Goal: Task Accomplishment & Management: Manage account settings

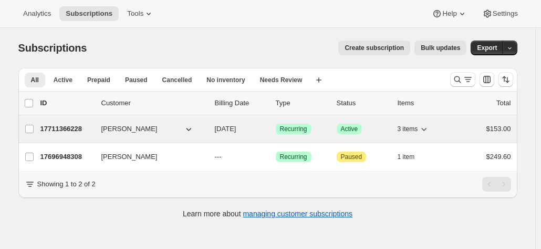
click at [75, 129] on p "17711366228" at bounding box center [66, 129] width 53 height 11
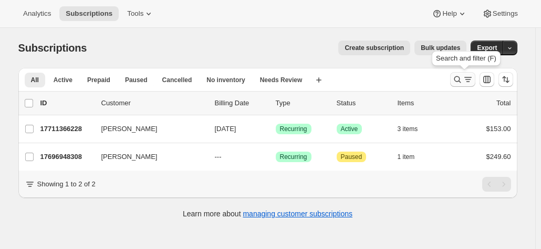
click at [456, 80] on icon "Search and filter results" at bounding box center [458, 79] width 11 height 11
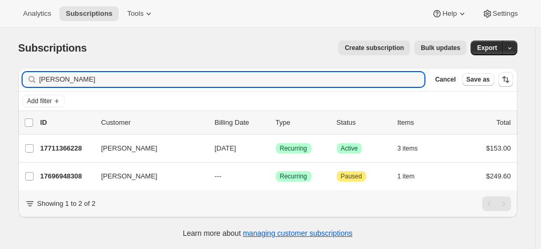
drag, startPoint x: 79, startPoint y: 83, endPoint x: 5, endPoint y: 68, distance: 75.2
click at [5, 68] on div "Subscriptions. This page is ready Subscriptions Create subscription Bulk update…" at bounding box center [268, 152] width 536 height 249
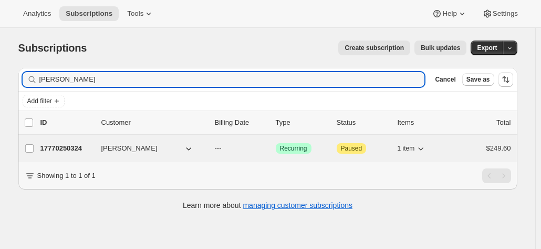
type input "[PERSON_NAME]"
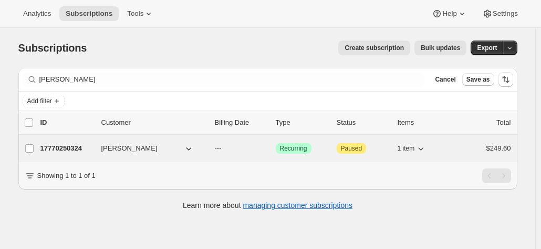
click at [68, 148] on p "17770250324" at bounding box center [66, 148] width 53 height 11
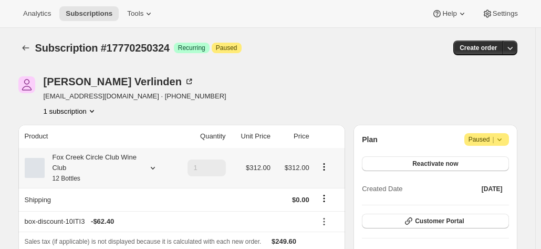
click at [104, 182] on div "Fox Creek Circle Club Wine Club 12 Bottles" at bounding box center [92, 168] width 95 height 32
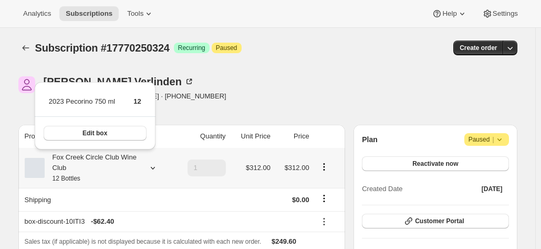
click at [107, 177] on div "Fox Creek Circle Club Wine Club 12 Bottles" at bounding box center [92, 168] width 95 height 32
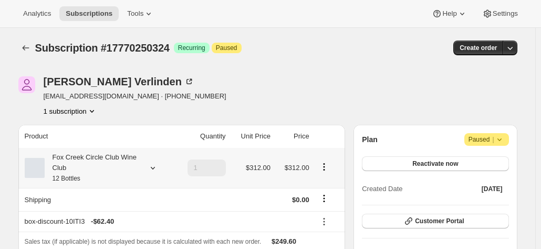
click at [114, 166] on div "Fox Creek Circle Club Wine Club 12 Bottles" at bounding box center [92, 168] width 95 height 32
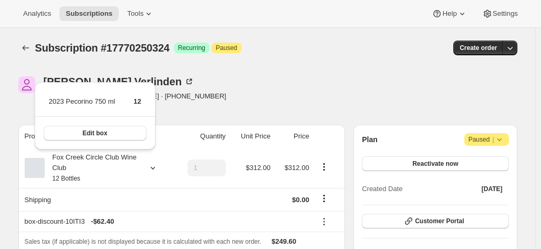
click at [286, 65] on div "Subscription #17770250324. This page is ready Subscription #17770250324 Success…" at bounding box center [267, 48] width 499 height 40
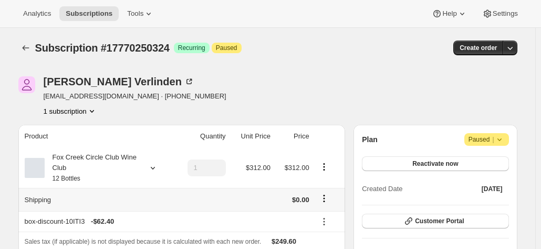
scroll to position [53, 0]
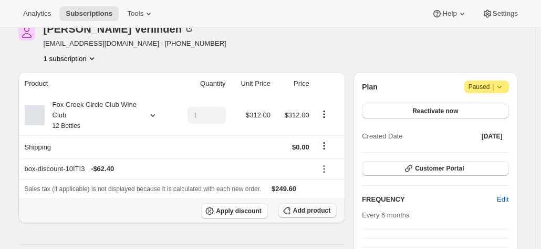
click at [315, 209] on span "Add product" at bounding box center [311, 210] width 37 height 8
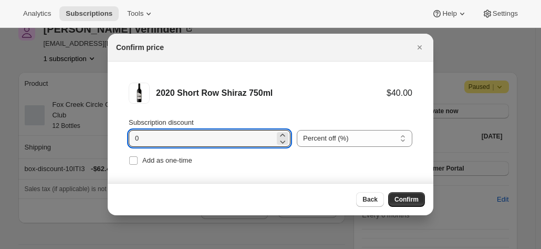
drag, startPoint x: 141, startPoint y: 136, endPoint x: 105, endPoint y: 132, distance: 36.5
click at [113, 132] on li "2020 Short Row Shiraz 750ml $40.00 Subscription discount 0 Percent off (%) Amou…" at bounding box center [271, 125] width 326 height 127
type input "20"
click at [404, 203] on span "Confirm" at bounding box center [407, 199] width 24 height 8
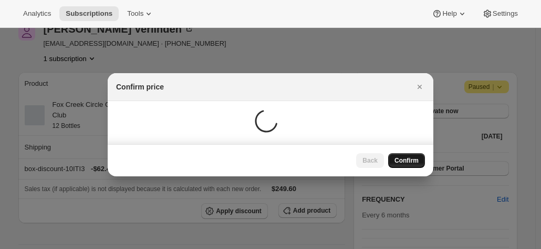
scroll to position [53, 0]
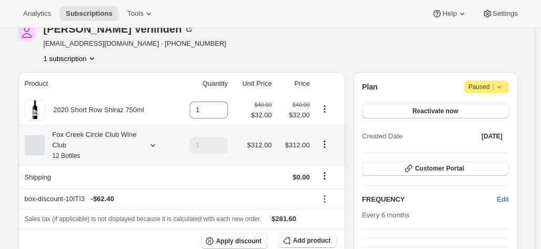
click at [325, 144] on icon "Product actions" at bounding box center [325, 144] width 11 height 11
click at [151, 140] on icon at bounding box center [153, 145] width 11 height 11
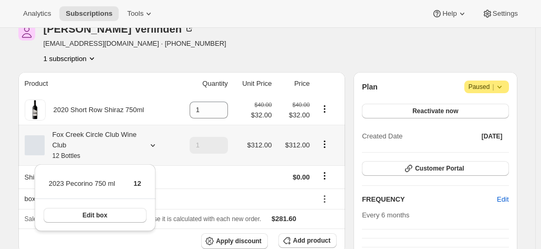
click at [153, 148] on icon at bounding box center [153, 145] width 11 height 11
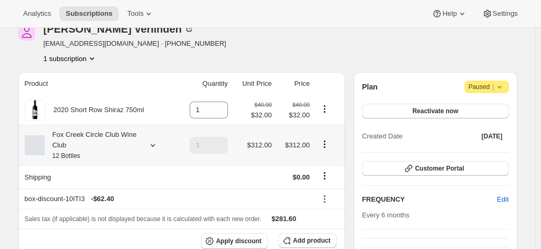
click at [324, 145] on icon "Product actions" at bounding box center [325, 144] width 11 height 11
click at [157, 146] on icon at bounding box center [153, 145] width 11 height 11
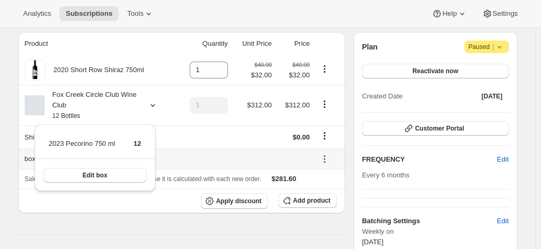
scroll to position [105, 0]
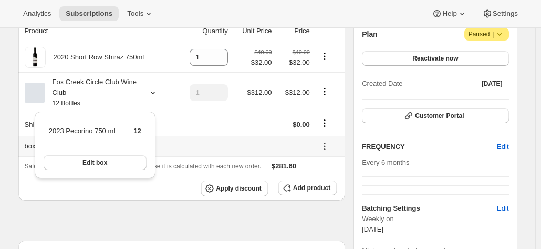
click at [207, 134] on td at bounding box center [204, 123] width 55 height 23
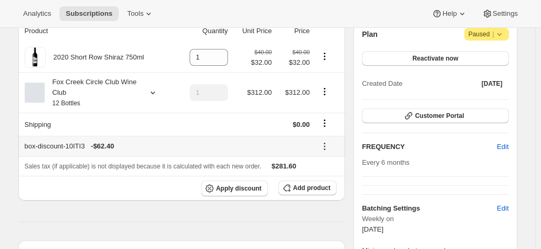
click at [324, 146] on icon at bounding box center [325, 146] width 11 height 11
click at [325, 183] on span "Remove" at bounding box center [330, 183] width 25 height 8
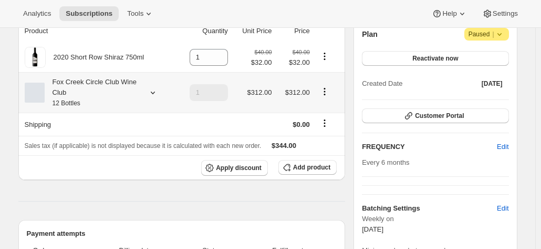
click at [153, 94] on icon at bounding box center [153, 92] width 11 height 11
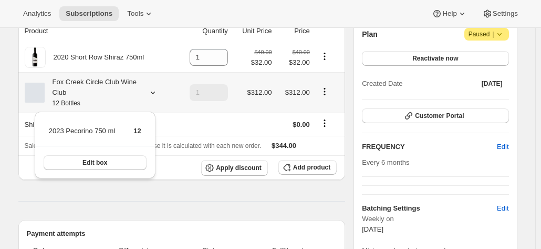
click at [333, 91] on button "Product actions" at bounding box center [324, 92] width 17 height 12
click at [325, 92] on icon "Product actions" at bounding box center [325, 91] width 11 height 11
click at [321, 93] on button "Product actions" at bounding box center [324, 92] width 17 height 12
click at [313, 116] on button "Edit box" at bounding box center [327, 112] width 31 height 17
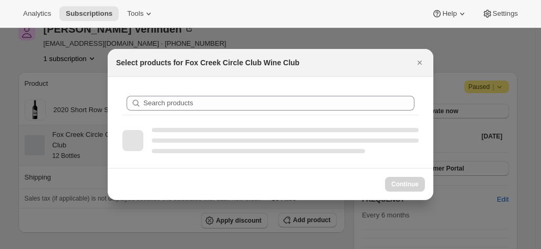
scroll to position [0, 0]
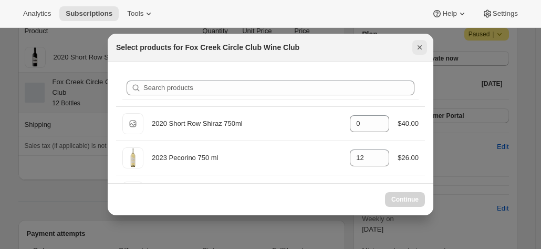
click at [416, 47] on icon "Close" at bounding box center [420, 47] width 11 height 11
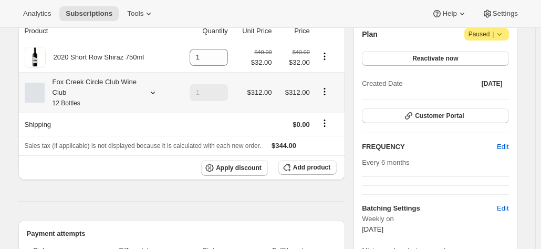
click at [153, 94] on icon at bounding box center [153, 92] width 11 height 11
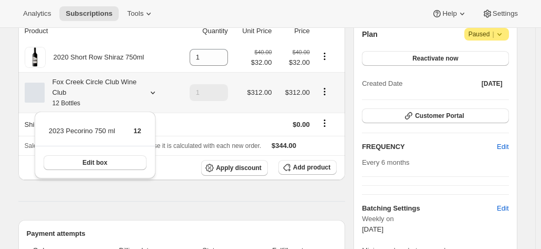
click at [324, 94] on icon "Product actions" at bounding box center [325, 91] width 11 height 11
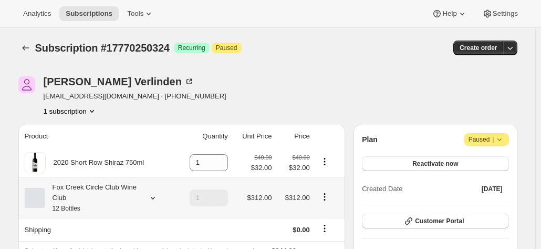
click at [323, 199] on icon "Product actions" at bounding box center [325, 196] width 11 height 11
click at [323, 182] on span "Remove" at bounding box center [327, 177] width 25 height 11
type input "0"
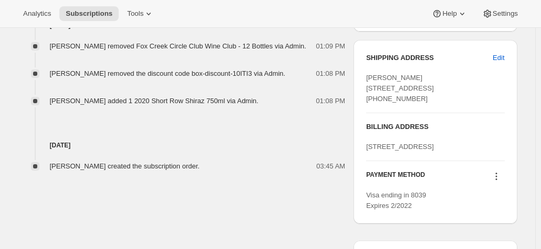
scroll to position [368, 0]
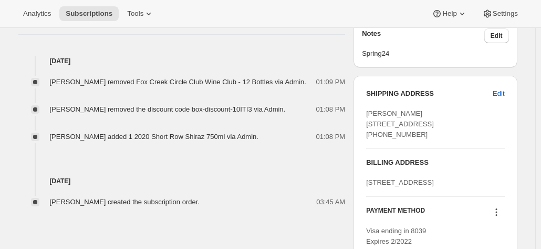
click at [517, 111] on div "SHIPPING ADDRESS Edit [PERSON_NAME] [STREET_ADDRESS] [PHONE_NUMBER] BILLING ADD…" at bounding box center [435, 167] width 163 height 183
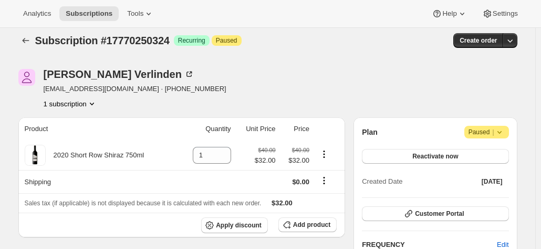
scroll to position [0, 0]
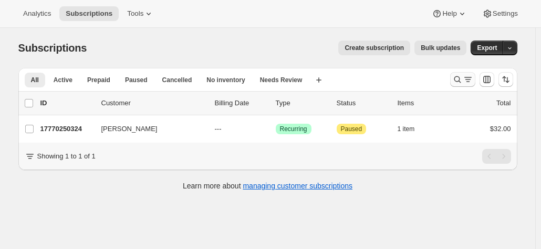
click at [468, 83] on icon "Search and filter results" at bounding box center [468, 79] width 11 height 11
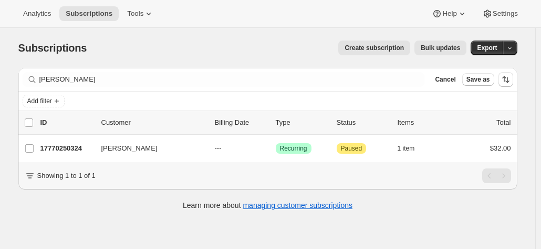
drag, startPoint x: 78, startPoint y: 70, endPoint x: 72, endPoint y: 70, distance: 6.3
click at [72, 70] on div "Filter subscribers pierre ver Clear Cancel Save as" at bounding box center [267, 79] width 499 height 23
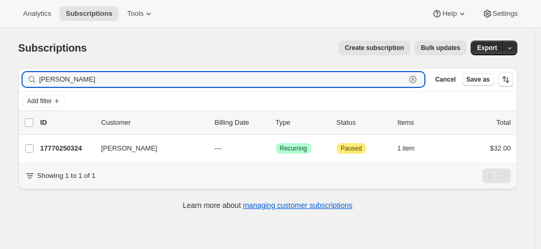
drag, startPoint x: 21, startPoint y: 67, endPoint x: 15, endPoint y: 66, distance: 5.9
click at [15, 66] on div "Filter subscribers pierre ver Clear Cancel Save as Add filter 0 selected Update…" at bounding box center [264, 139] width 508 height 161
type input "carl woodal"
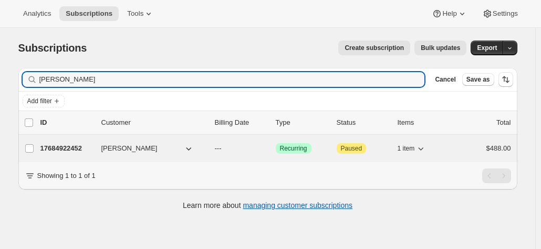
click at [104, 152] on span "Carl Woodall" at bounding box center [129, 148] width 56 height 11
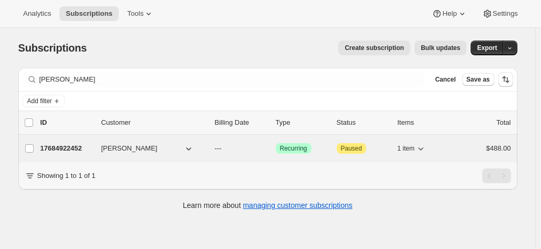
click at [67, 148] on p "17684922452" at bounding box center [66, 148] width 53 height 11
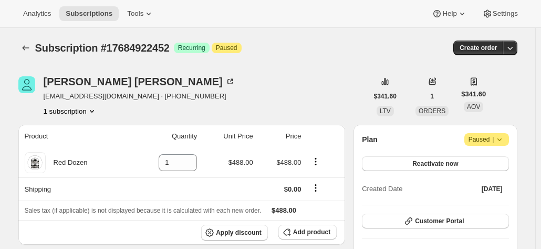
drag, startPoint x: 525, startPoint y: 99, endPoint x: 478, endPoint y: 99, distance: 46.3
click at [515, 100] on div "Carl Woodall carlwoodall@internode.on.net · +61414885798 1 subscription $341.60…" at bounding box center [267, 96] width 499 height 40
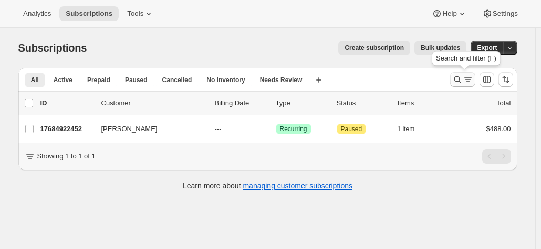
click at [463, 76] on icon "Search and filter results" at bounding box center [458, 79] width 11 height 11
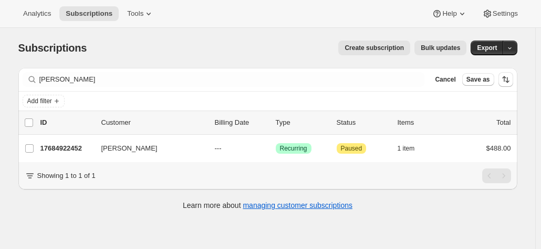
drag, startPoint x: 67, startPoint y: 69, endPoint x: 58, endPoint y: 69, distance: 9.5
click at [58, 69] on div "Filter subscribers carl woodal Clear Cancel Save as" at bounding box center [267, 79] width 499 height 23
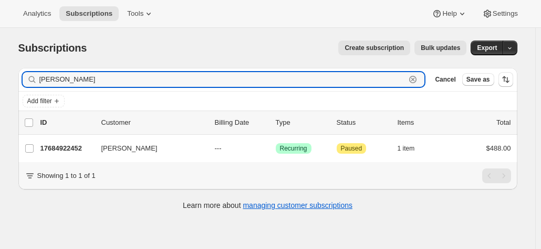
drag, startPoint x: 91, startPoint y: 77, endPoint x: 6, endPoint y: 74, distance: 85.2
click at [6, 74] on div "Subscriptions. This page is ready Subscriptions Create subscription Bulk update…" at bounding box center [268, 152] width 536 height 249
type input "alan tudor"
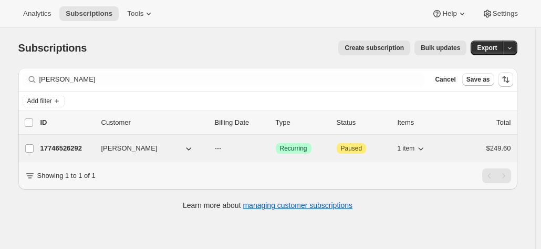
click at [73, 143] on p "17746526292" at bounding box center [66, 148] width 53 height 11
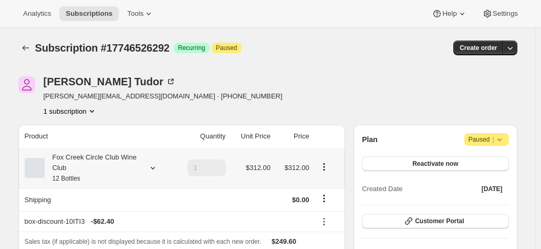
click at [106, 156] on div "Fox Creek Circle Club Wine Club 12 Bottles" at bounding box center [92, 168] width 95 height 32
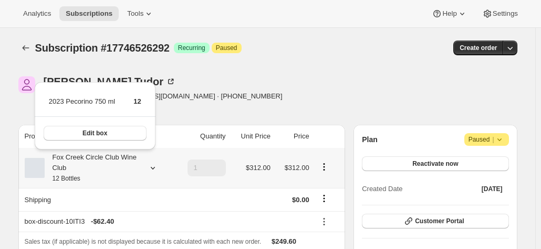
click at [106, 156] on div "Fox Creek Circle Club Wine Club 12 Bottles" at bounding box center [92, 168] width 95 height 32
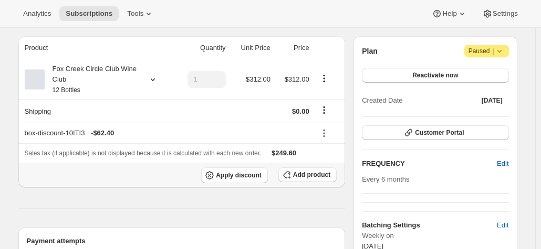
scroll to position [105, 0]
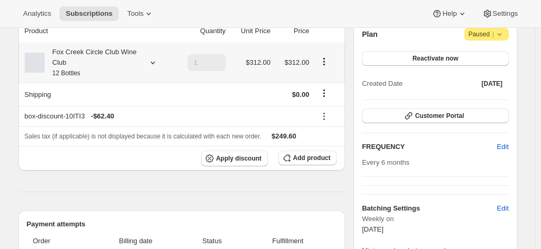
click at [104, 67] on div "Fox Creek Circle Club Wine Club 12 Bottles" at bounding box center [92, 63] width 95 height 32
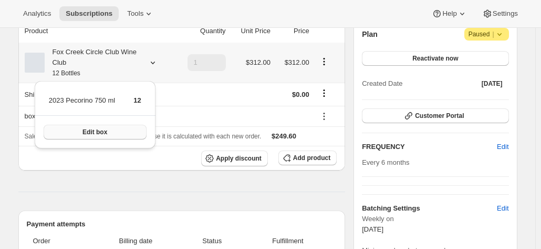
click at [102, 130] on span "Edit box" at bounding box center [95, 132] width 25 height 8
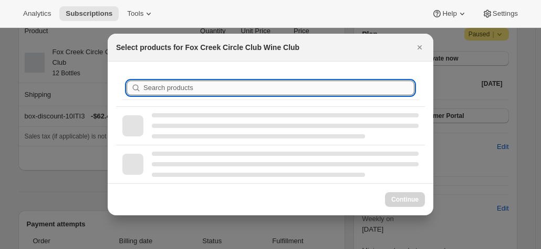
click at [168, 88] on input "Search products" at bounding box center [279, 87] width 271 height 15
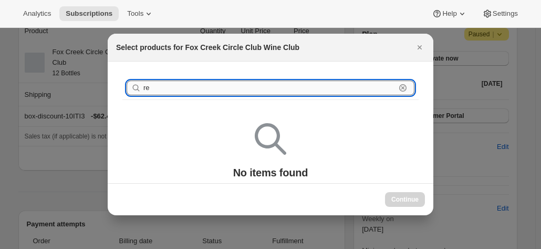
type input "r"
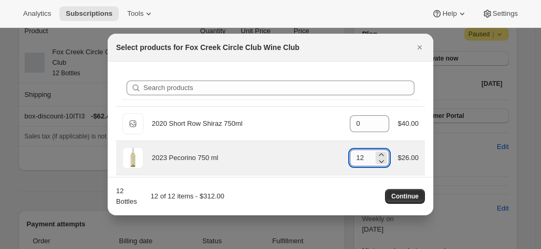
click at [358, 161] on input "12" at bounding box center [362, 157] width 24 height 17
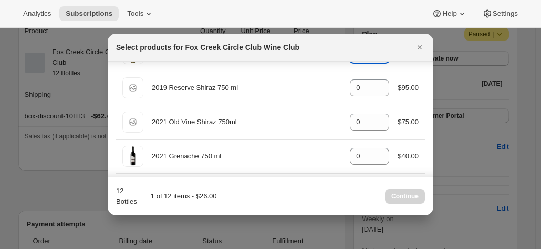
scroll to position [0, 0]
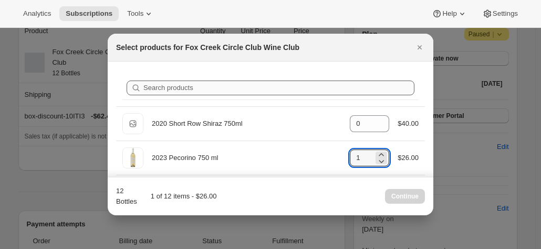
type input "1"
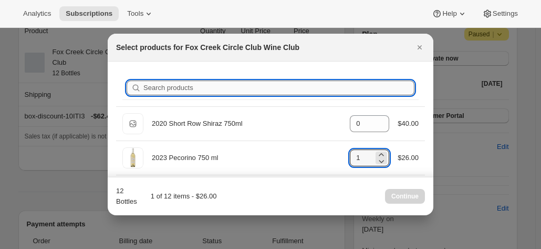
click at [176, 89] on input "Search products" at bounding box center [279, 87] width 271 height 15
type input "re"
type input "0"
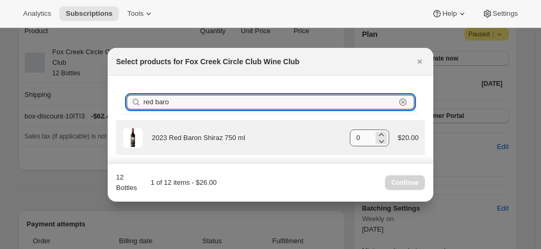
type input "red baro"
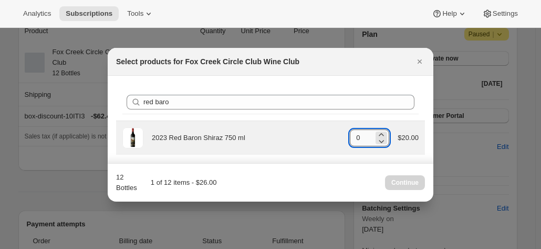
click at [371, 134] on input "0" at bounding box center [362, 137] width 24 height 17
type input "11"
click at [315, 136] on div "2023 Red Baron Shiraz 750 ml" at bounding box center [247, 137] width 190 height 11
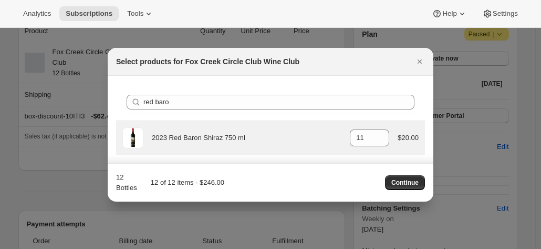
click at [245, 134] on div "2023 Red Baron Shiraz 750 ml" at bounding box center [247, 137] width 190 height 11
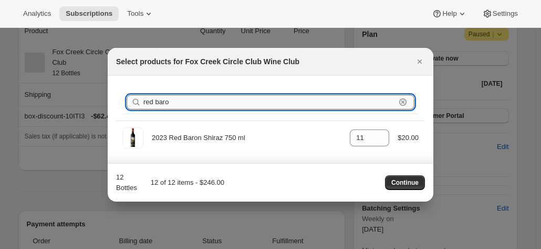
click at [204, 104] on input "red baro" at bounding box center [270, 102] width 252 height 15
type input "re"
type input "0"
type input "r"
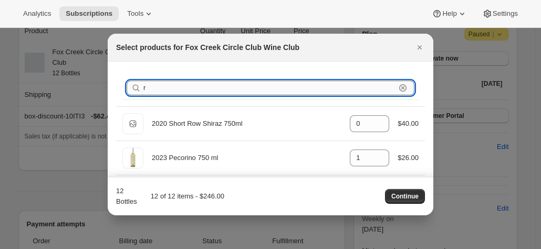
type input "0"
type input "11"
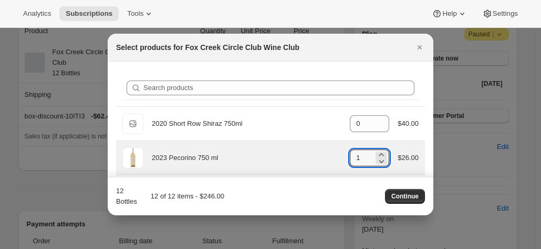
drag, startPoint x: 360, startPoint y: 155, endPoint x: 342, endPoint y: 155, distance: 17.9
click at [342, 155] on div "2023 Pecorino 750 ml gid://shopify/ProductVariant/41594933280852 1 $26.00" at bounding box center [270, 157] width 296 height 21
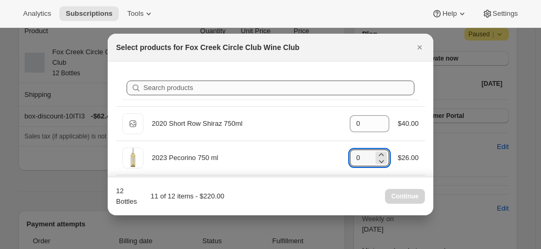
type input "0"
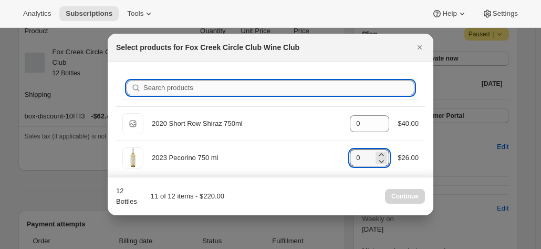
click at [210, 89] on input "Search products" at bounding box center [279, 87] width 271 height 15
type input "re"
type input "11"
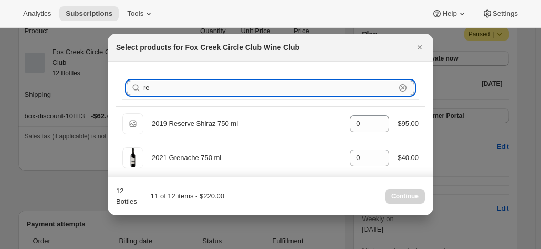
type input "red"
type input "11"
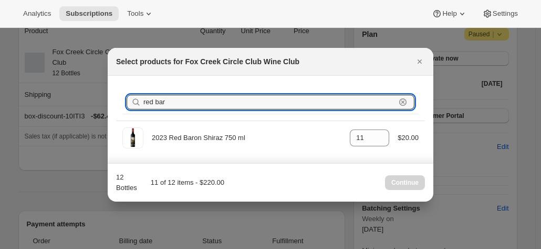
type input "red bar"
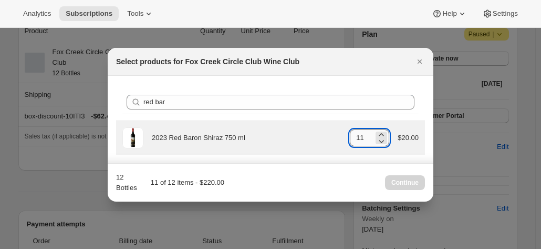
click at [368, 139] on input "11" at bounding box center [362, 137] width 24 height 17
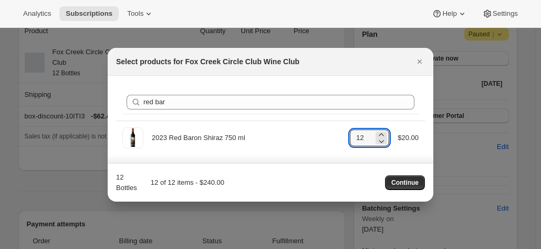
type input "12"
click at [275, 86] on div "Search products red bar Clear" at bounding box center [270, 102] width 309 height 36
click at [393, 182] on span "Continue" at bounding box center [405, 182] width 27 height 8
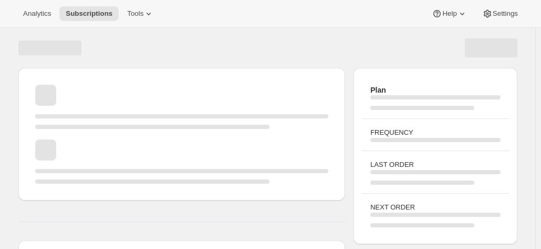
scroll to position [105, 0]
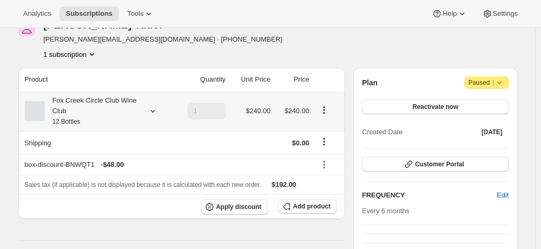
click at [119, 106] on div "Fox Creek Circle Club Wine Club 12 Bottles" at bounding box center [92, 111] width 95 height 32
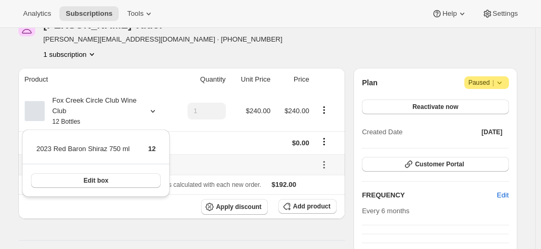
click at [230, 157] on th "box-discount-BNWQT1 - $48.00" at bounding box center [165, 164] width 294 height 21
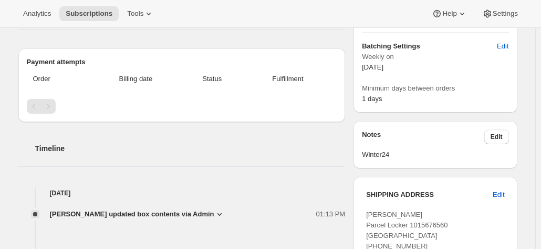
scroll to position [0, 0]
